Goal: Task Accomplishment & Management: Complete application form

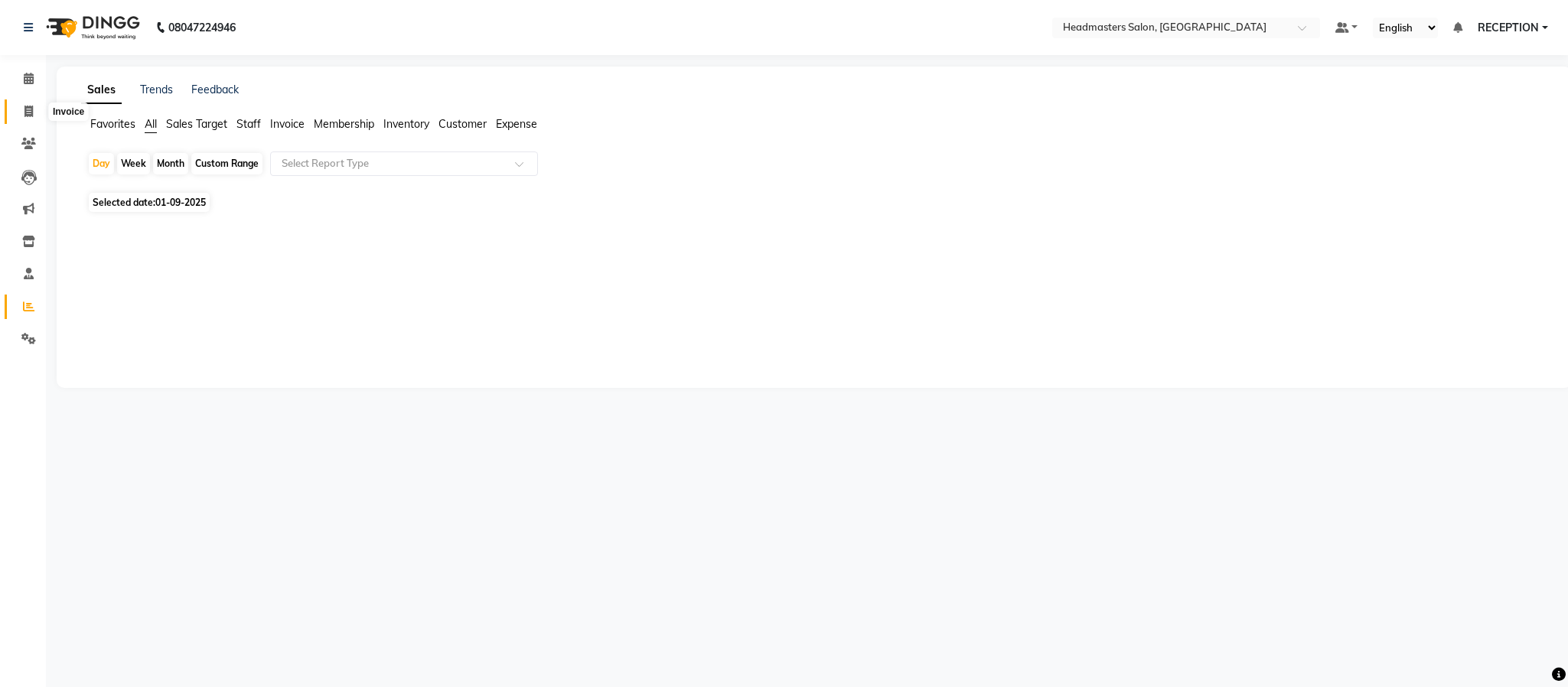
click at [32, 108] on icon at bounding box center [29, 112] width 8 height 11
select select "3454"
select select "service"
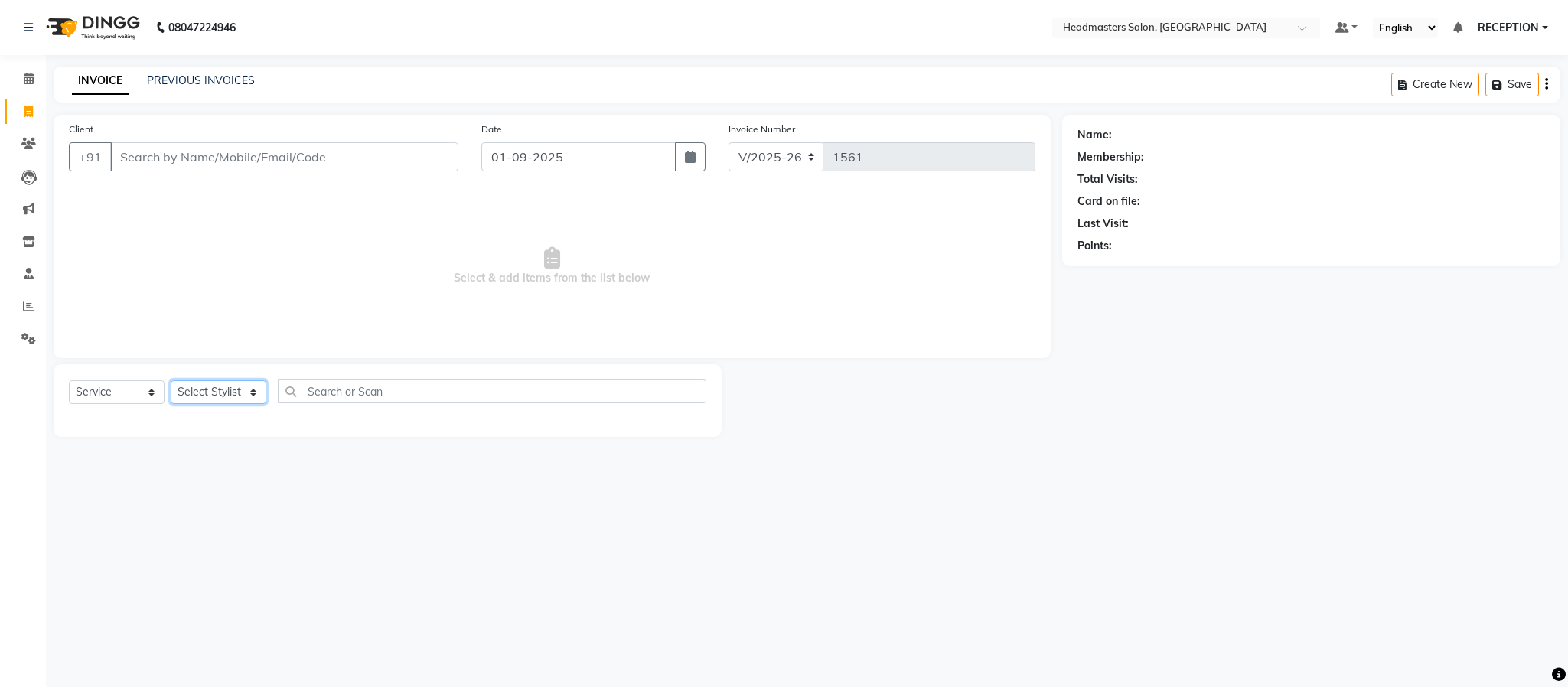
click at [226, 393] on select "Select Stylist AKASH [PERSON_NAME] NEHA NEHA SAHU NISHA MANAGER RAHUL RECEPTION…" at bounding box center [218, 392] width 96 height 24
select select "61632"
click at [171, 381] on select "Select Stylist AKASH [PERSON_NAME] NEHA NEHA SAHU NISHA MANAGER RAHUL RECEPTION…" at bounding box center [218, 392] width 96 height 24
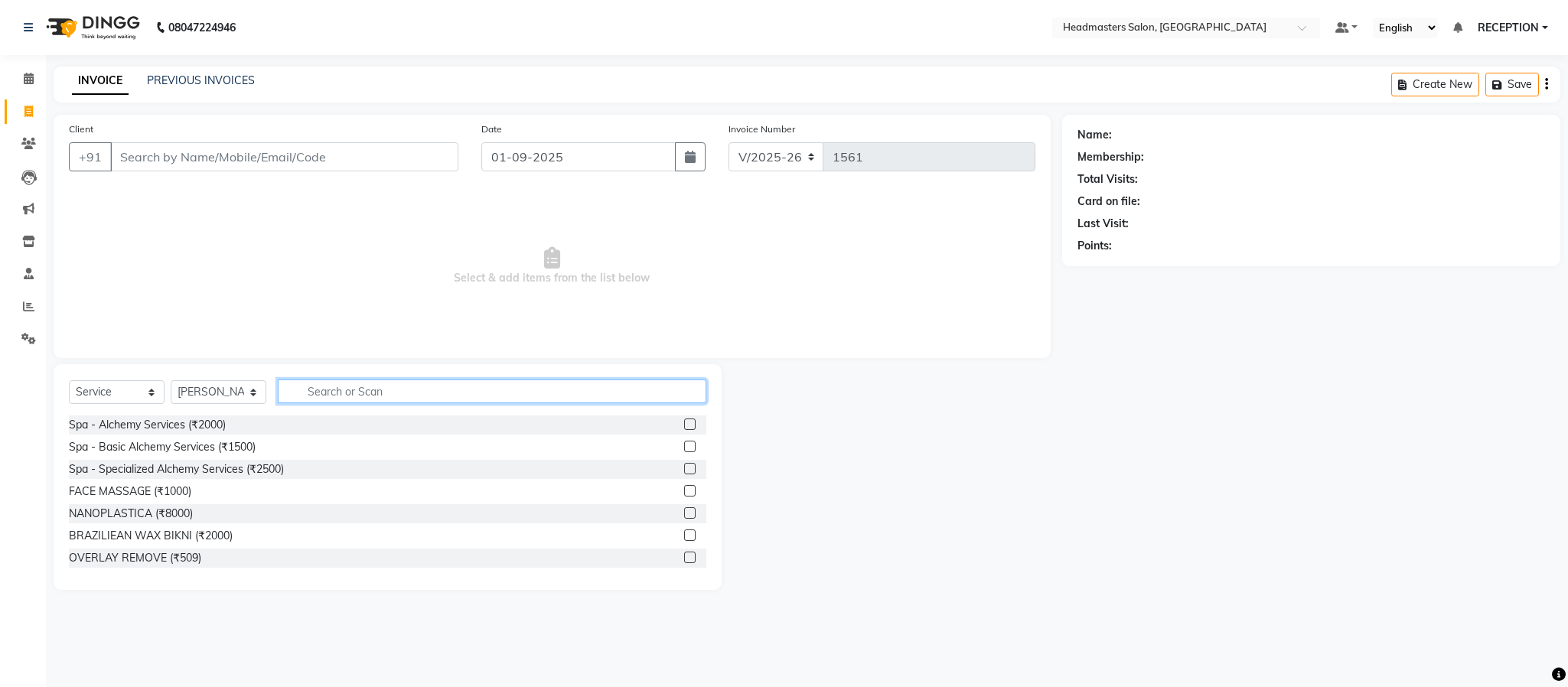
click at [388, 389] on input "text" at bounding box center [492, 391] width 429 height 24
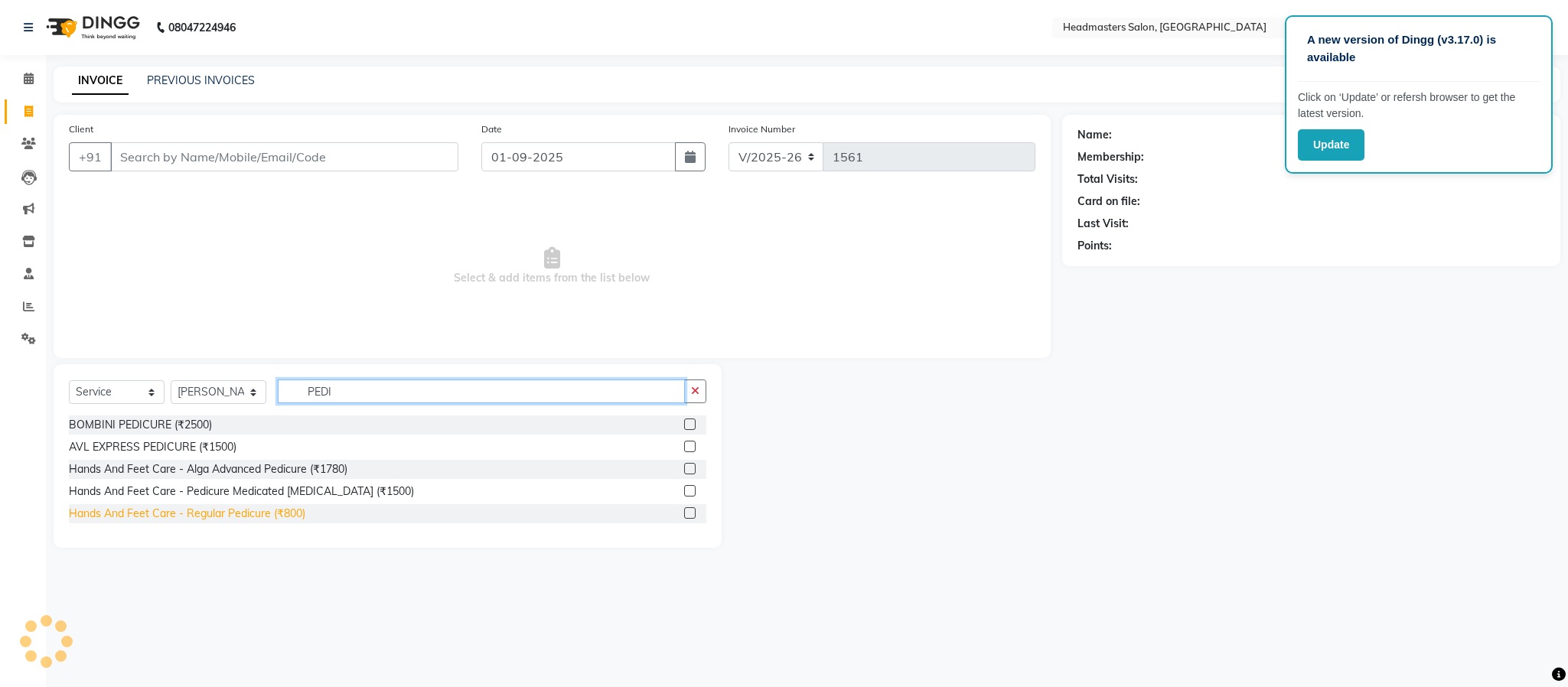
type input "PEDI"
click at [232, 507] on div "Hands And Feet Care - Regular Pedicure (₹800)" at bounding box center [187, 514] width 236 height 16
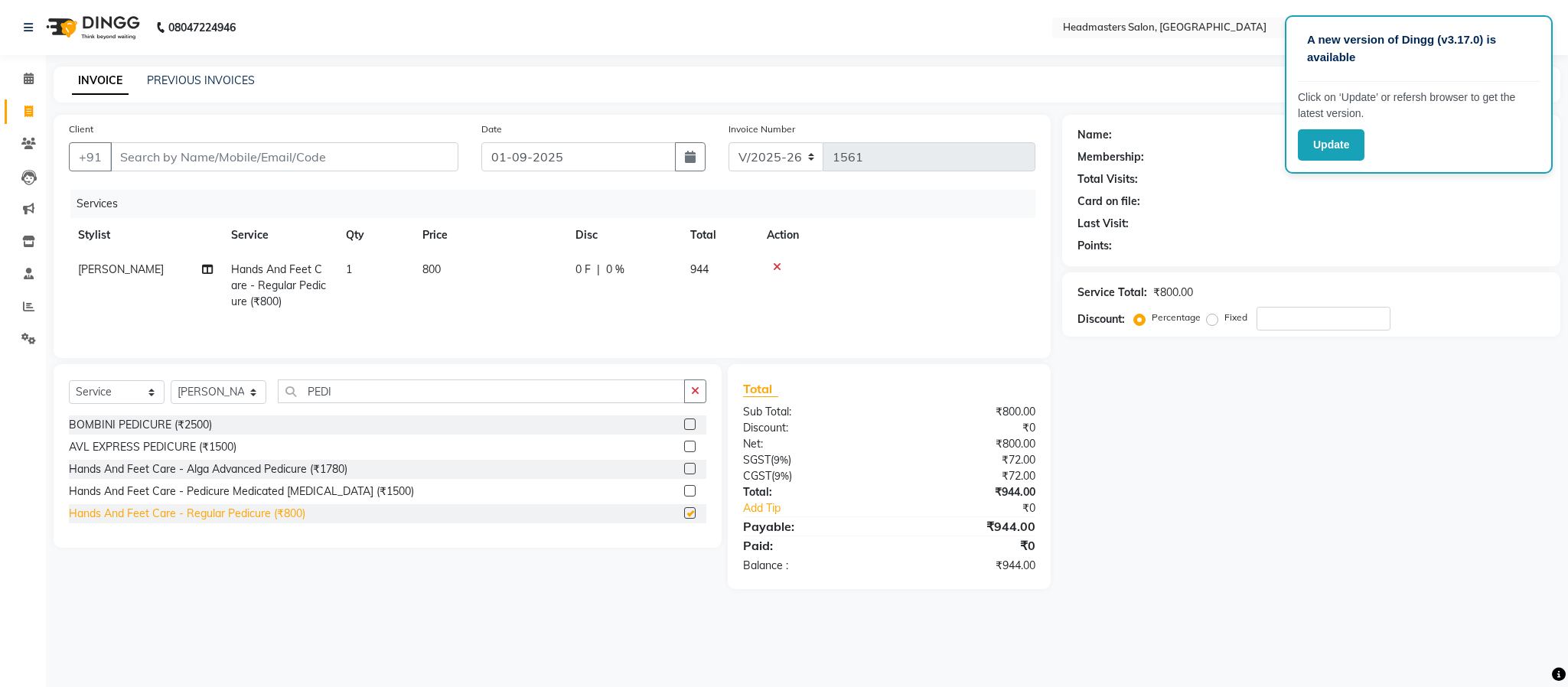
checkbox input "false"
click at [304, 157] on input "Client" at bounding box center [284, 156] width 348 height 29
type input "9"
type input "0"
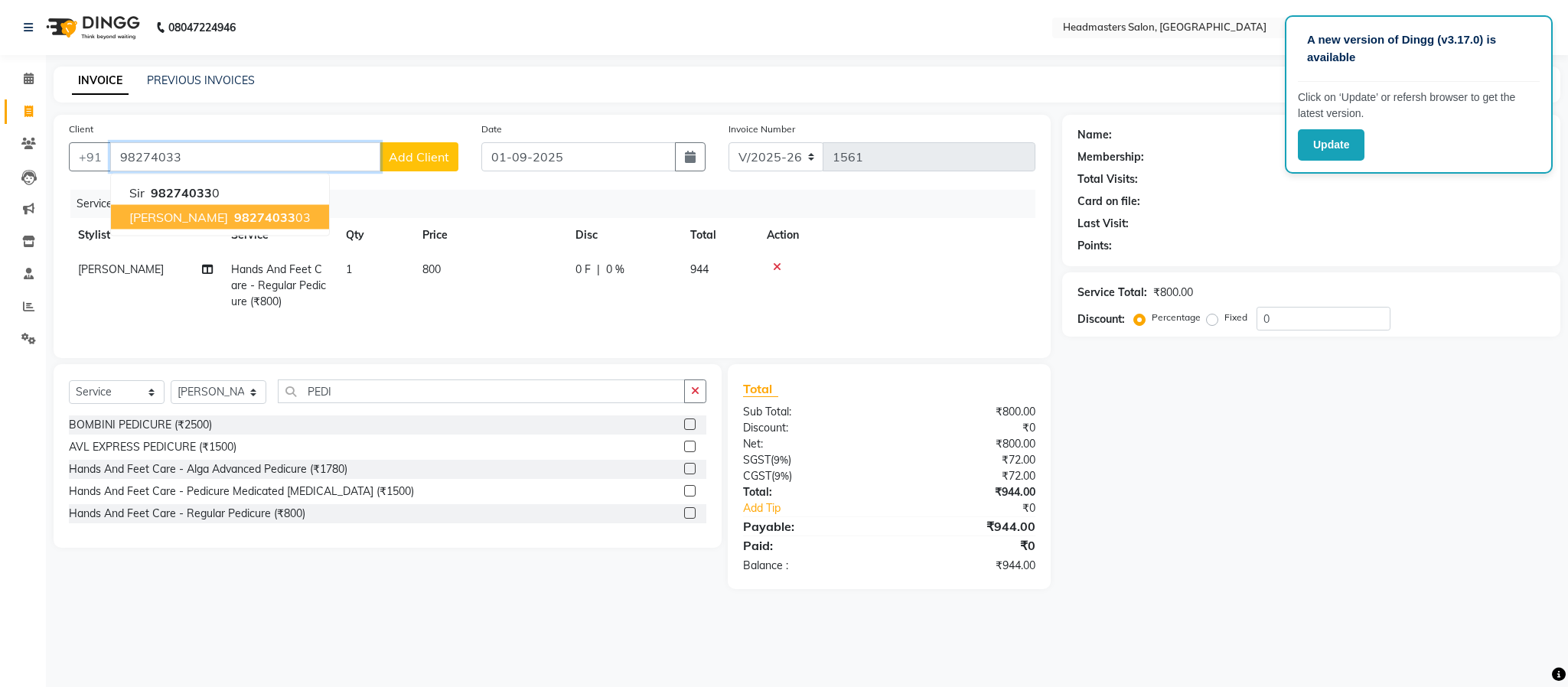
click at [278, 208] on button "[PERSON_NAME] 98274033 03" at bounding box center [220, 218] width 218 height 25
type input "9827403303"
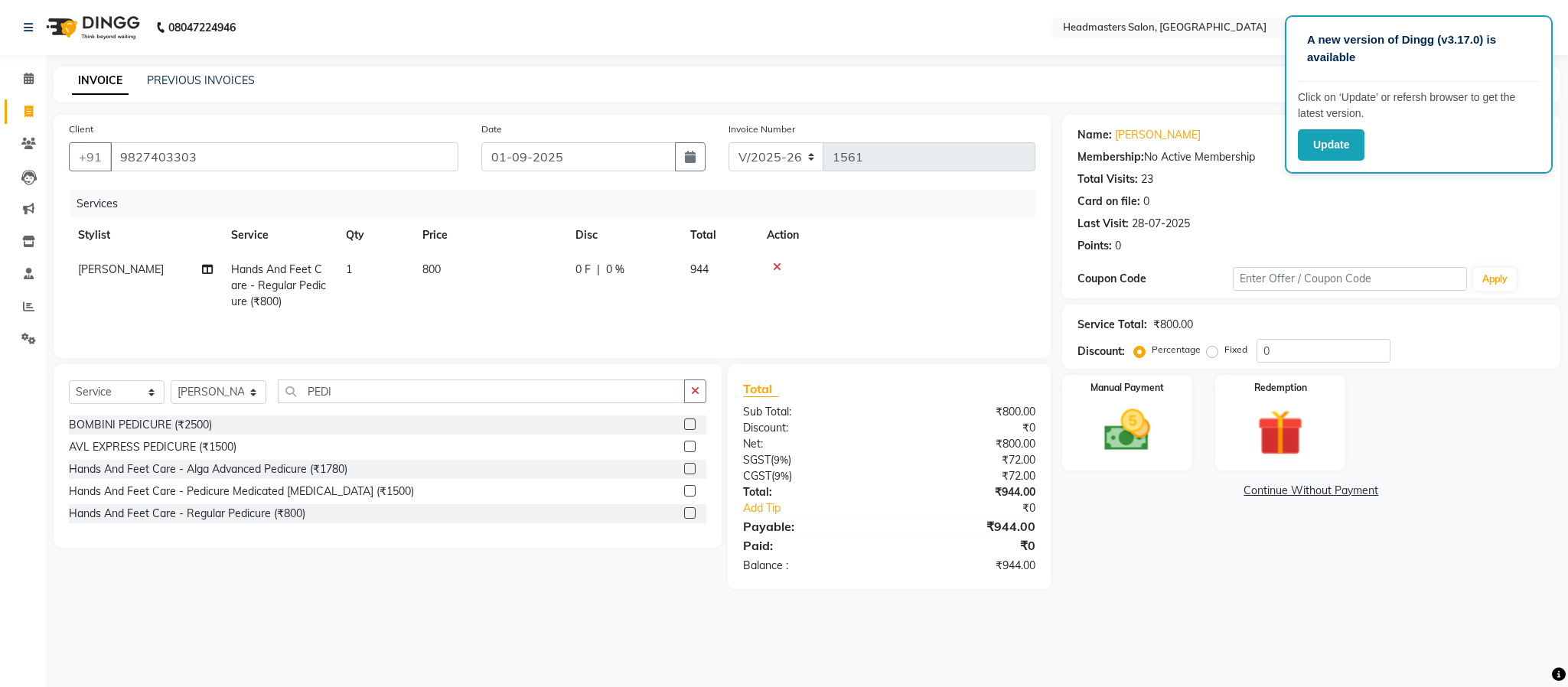
click at [1242, 71] on div "INVOICE PREVIOUS INVOICES Create New Save" at bounding box center [806, 85] width 1506 height 36
click at [1254, 526] on div "Name: [PERSON_NAME] Membership: No Active Membership Total Visits: 23 Card on f…" at bounding box center [1317, 352] width 510 height 474
click at [1130, 398] on div "Manual Payment" at bounding box center [1126, 423] width 135 height 99
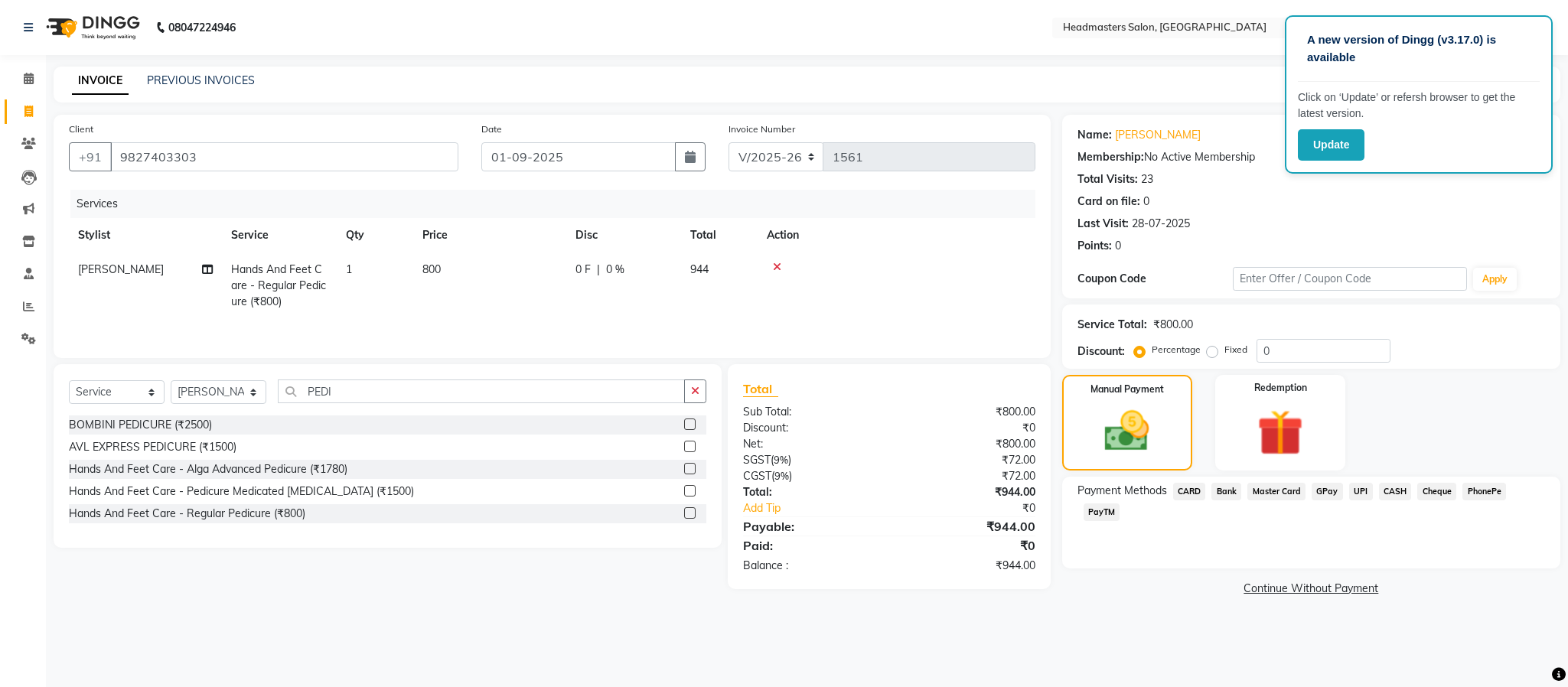
click at [1355, 485] on span "UPI" at bounding box center [1360, 491] width 24 height 17
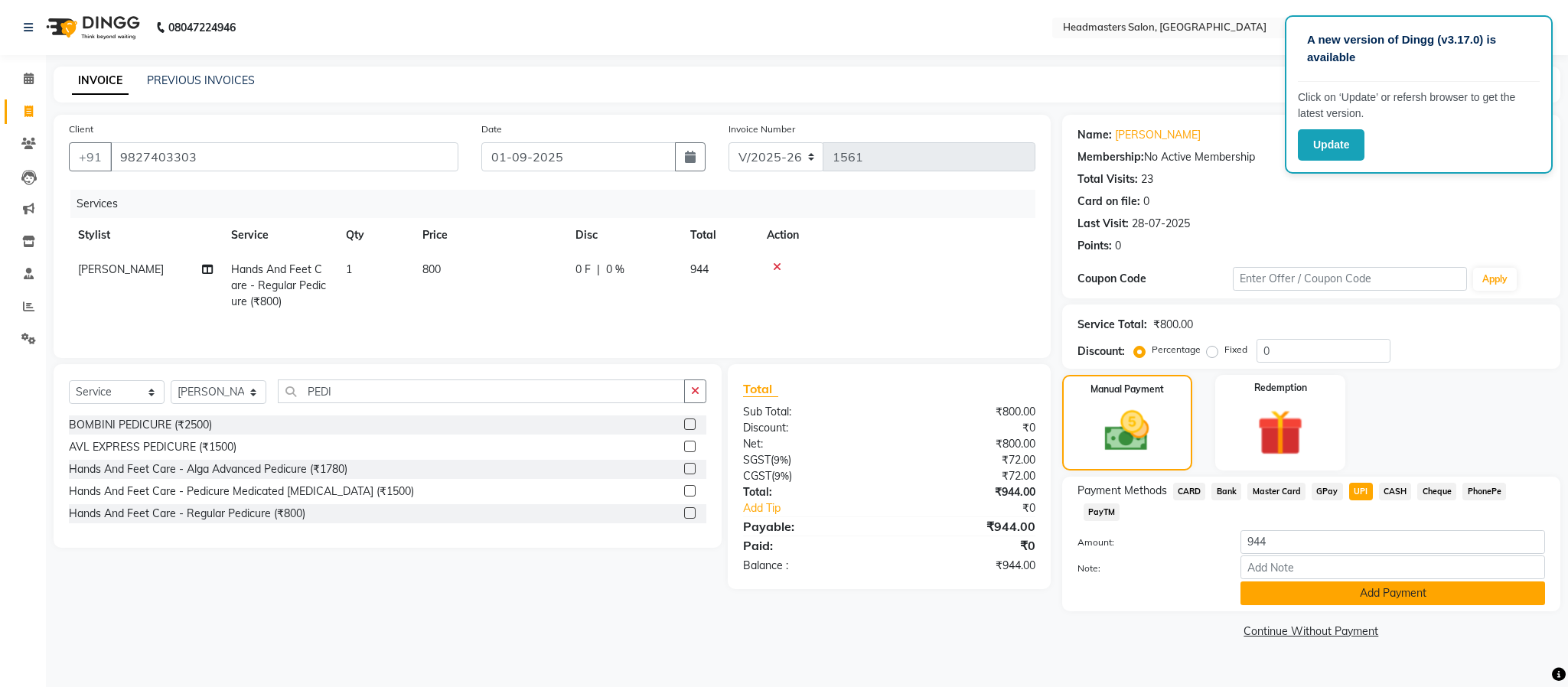
click at [1339, 590] on button "Add Payment" at bounding box center [1392, 593] width 305 height 24
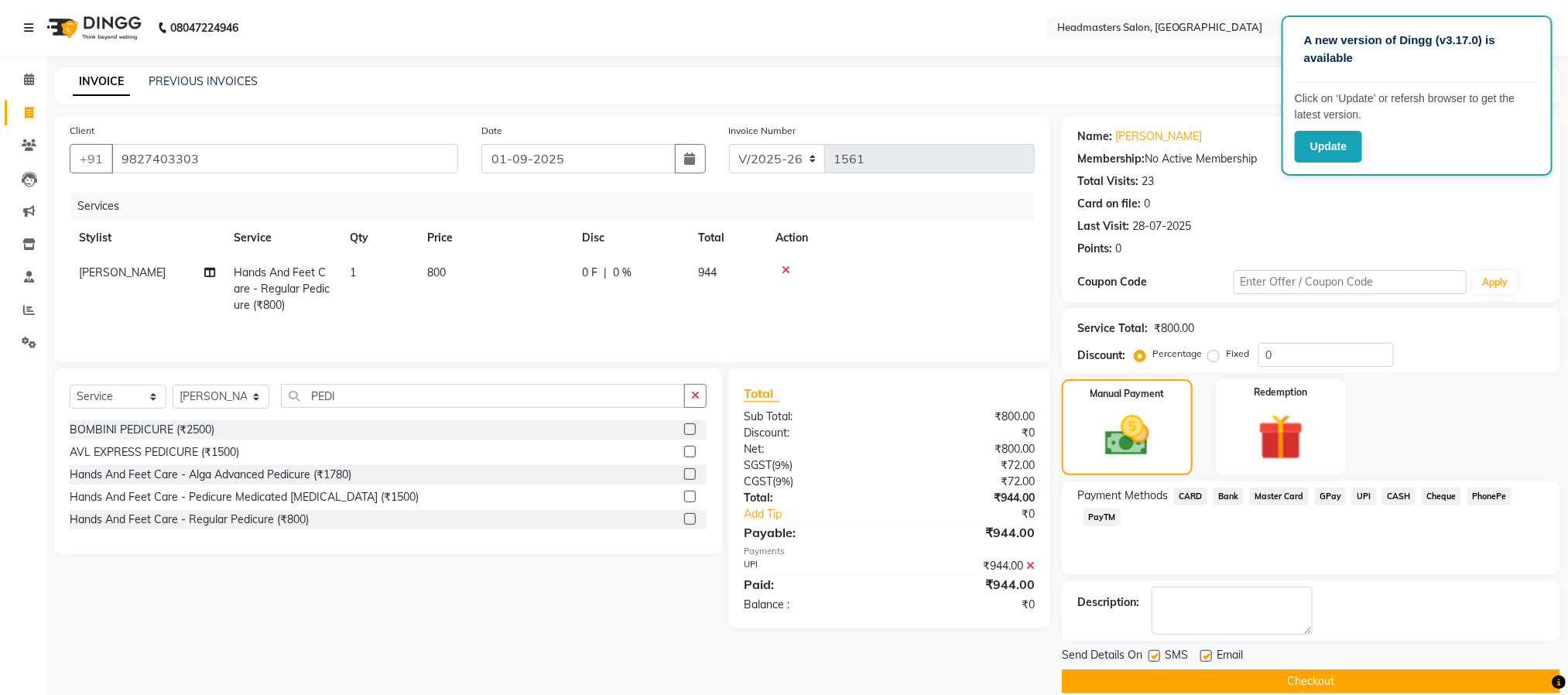
click at [1322, 669] on button "Checkout" at bounding box center [1311, 681] width 498 height 24
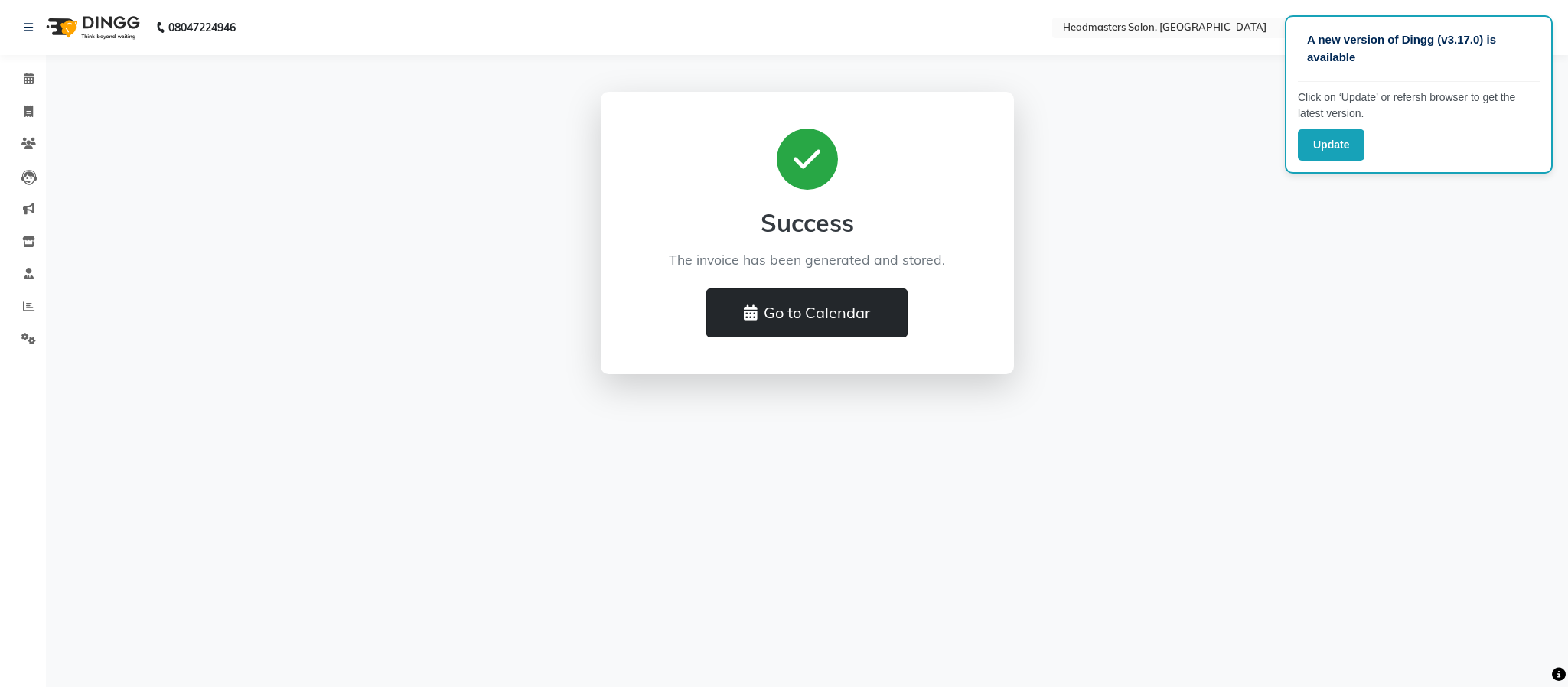
click at [783, 310] on button "Go to Calendar" at bounding box center [806, 313] width 201 height 49
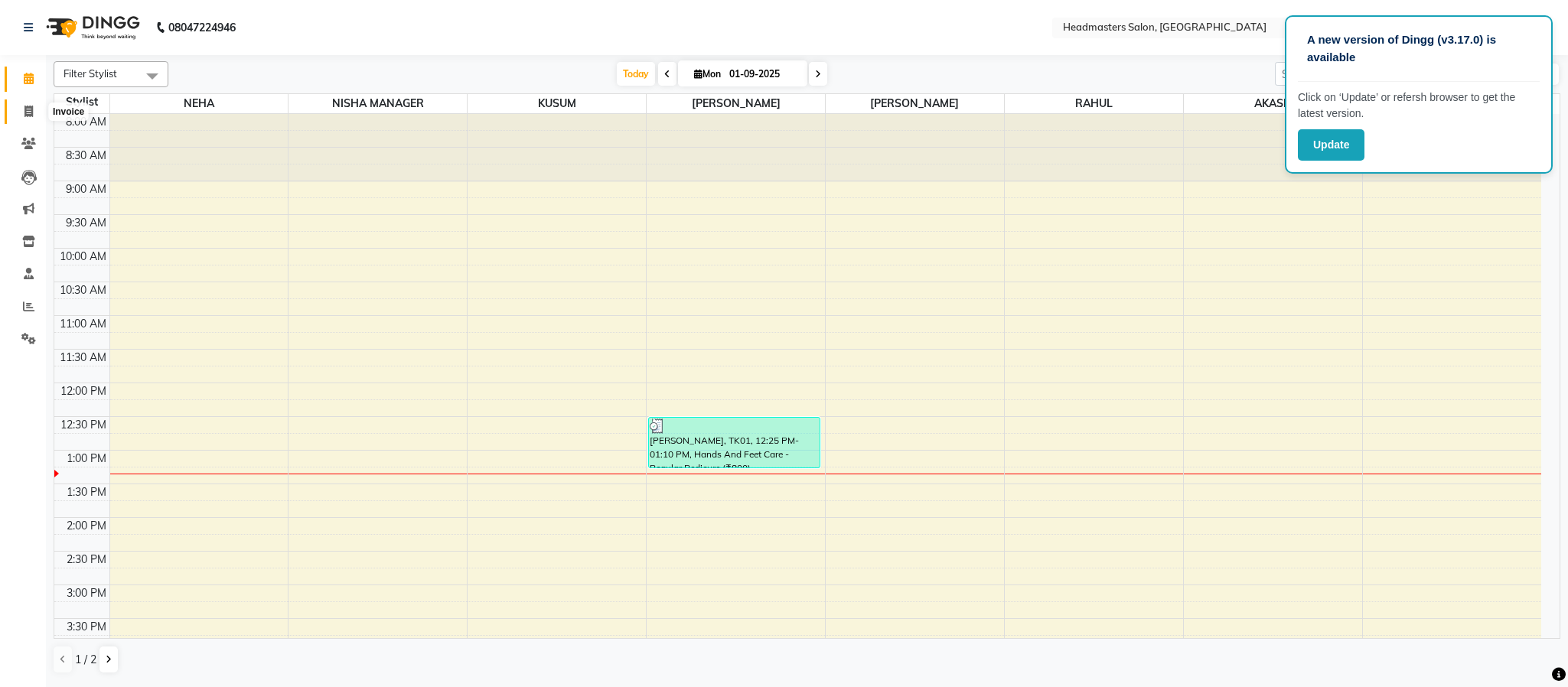
click at [35, 108] on span at bounding box center [29, 112] width 27 height 17
select select "service"
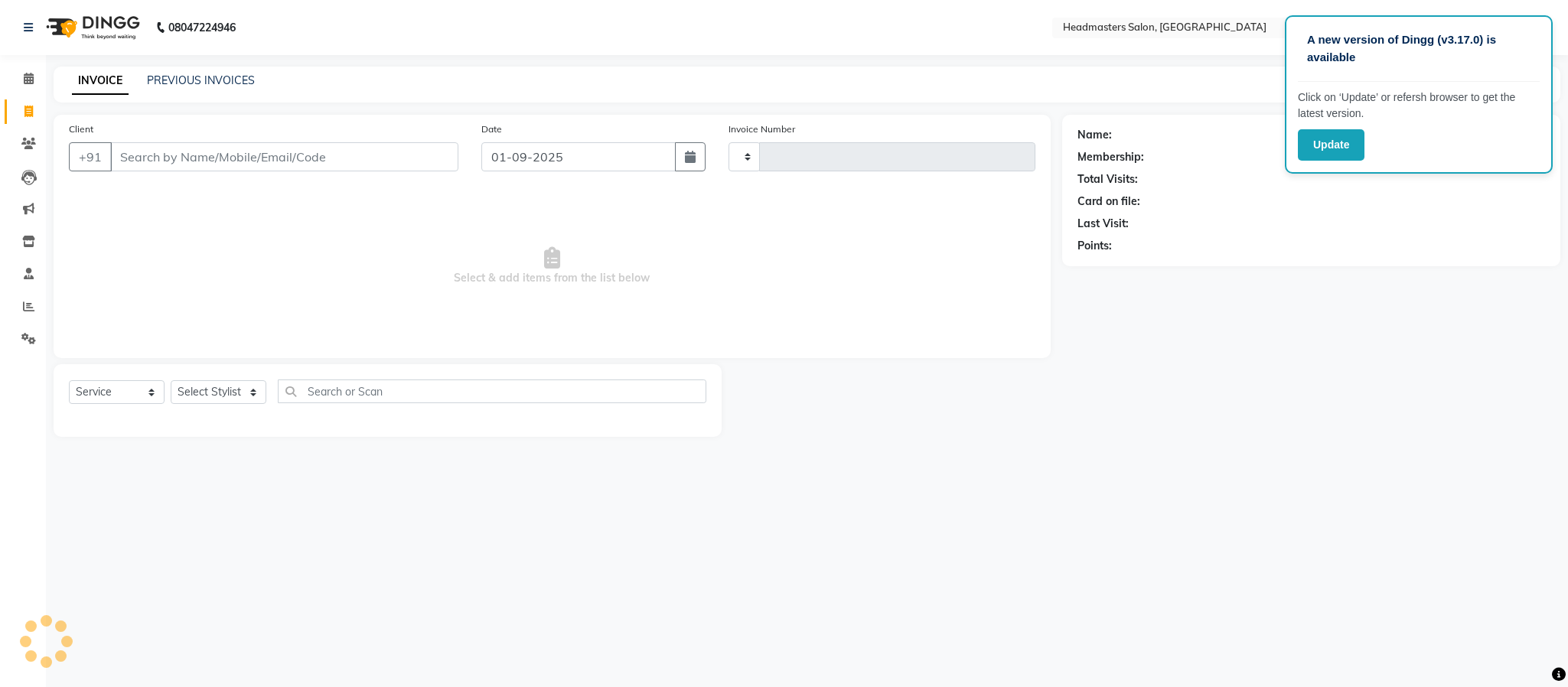
type input "1562"
select select "3454"
click at [305, 341] on span "Select & add items from the list below" at bounding box center [552, 266] width 966 height 153
click at [182, 79] on link "PREVIOUS INVOICES" at bounding box center [200, 80] width 108 height 14
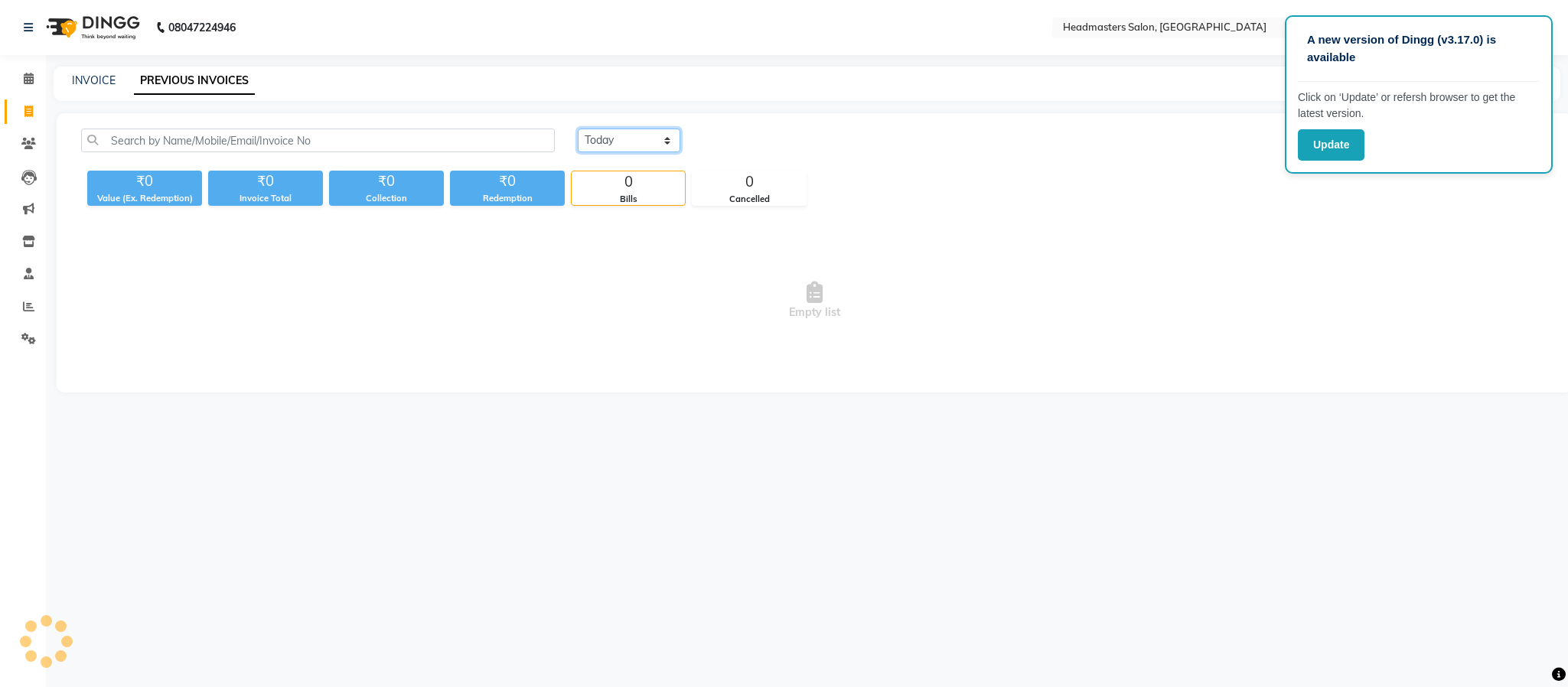
click at [654, 142] on select "[DATE] [DATE] Custom Range" at bounding box center [629, 140] width 103 height 24
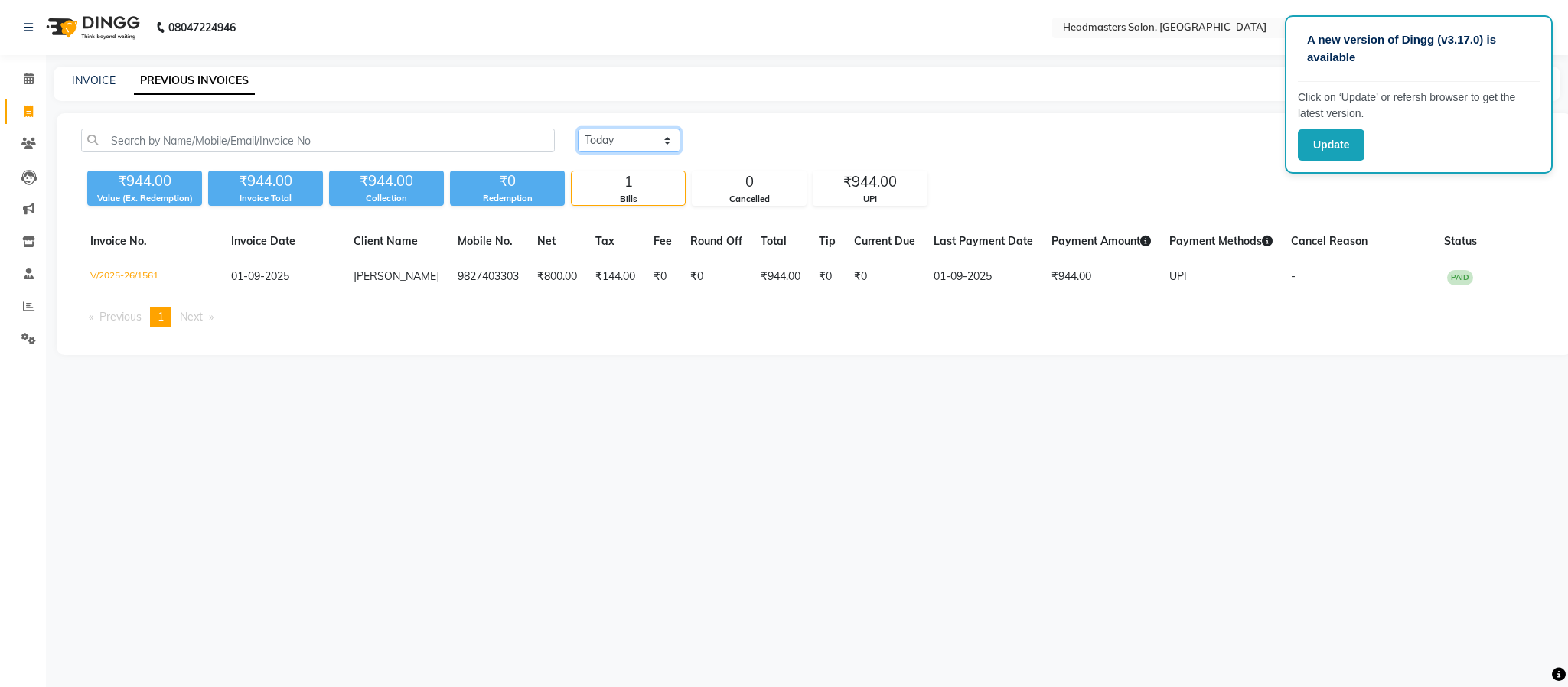
select select "[DATE]"
click at [578, 129] on select "[DATE] [DATE] Custom Range" at bounding box center [629, 140] width 103 height 24
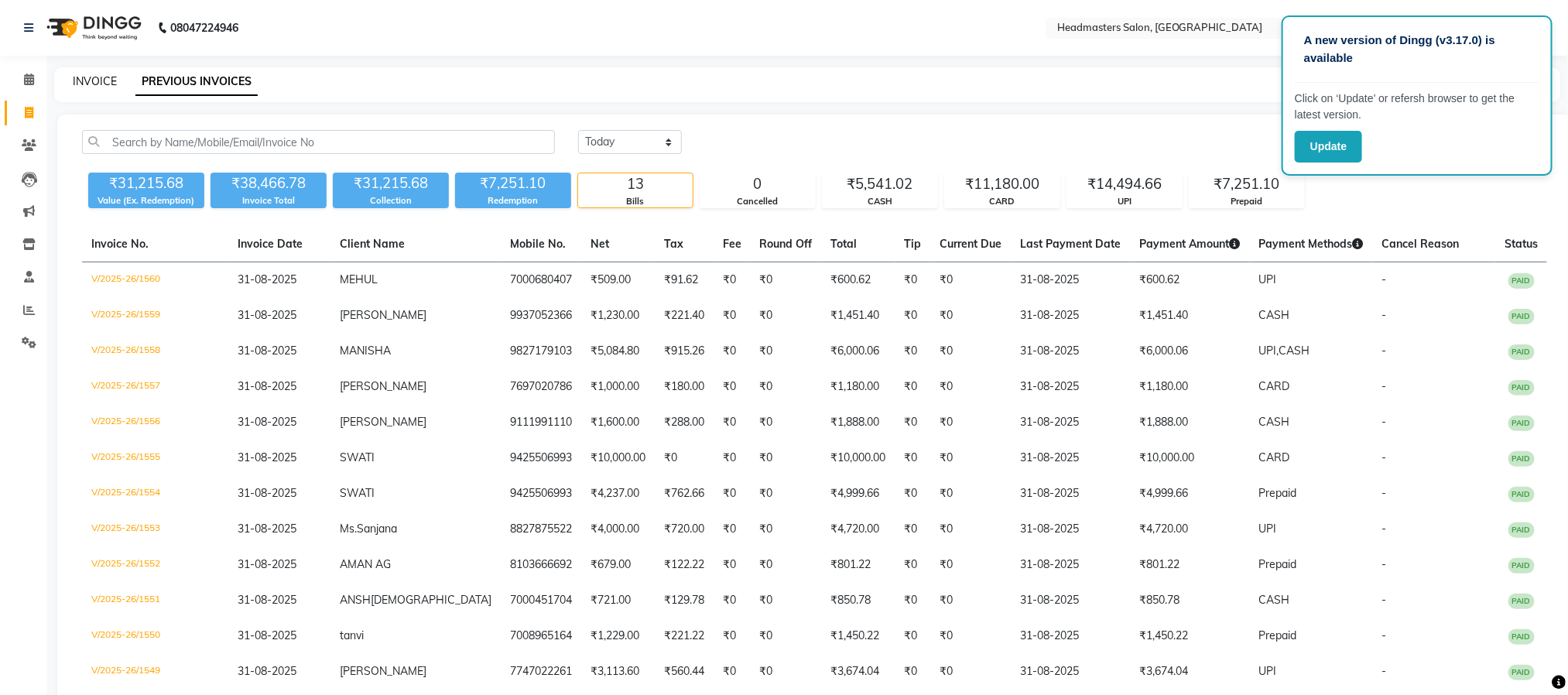
click at [91, 76] on link "INVOICE" at bounding box center [95, 81] width 44 height 14
select select "service"
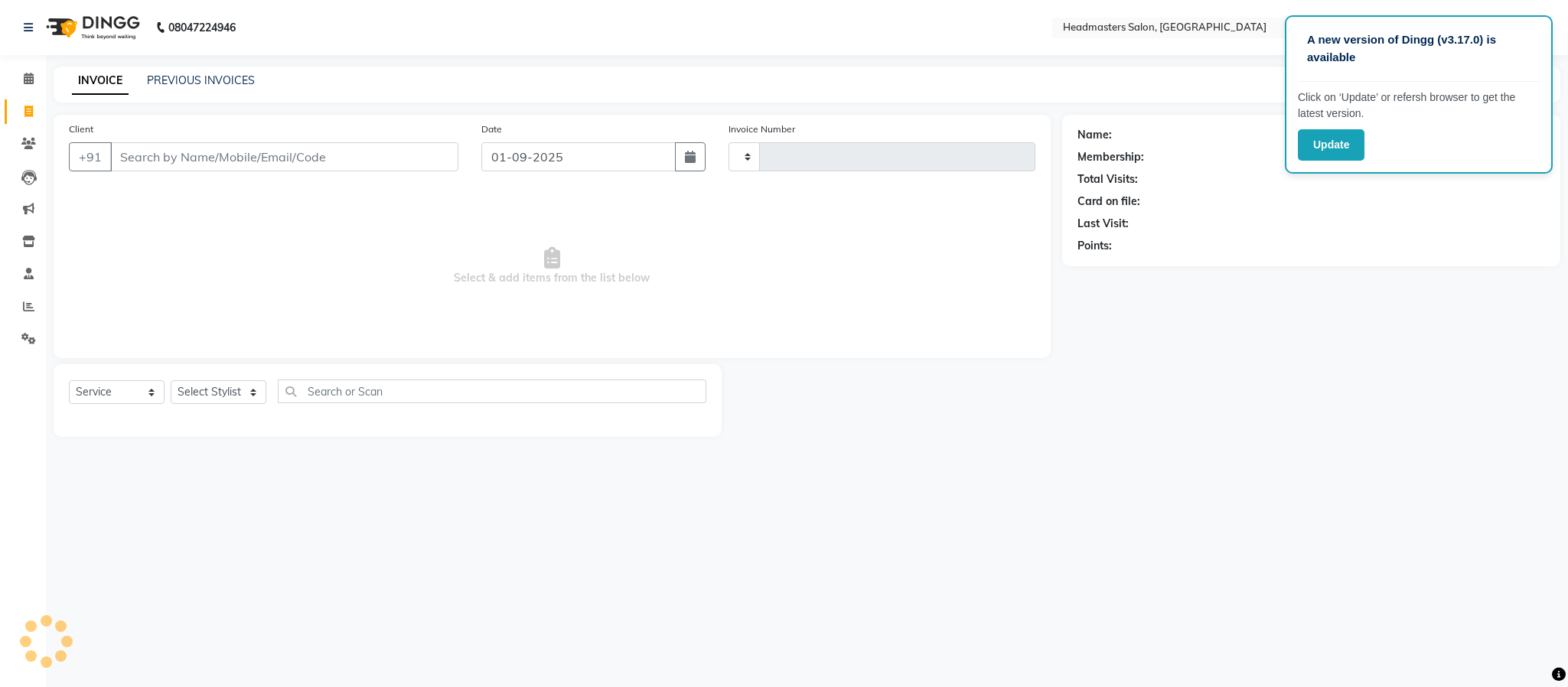
type input "1562"
select select "3454"
type input "YYIH"
